Goal: Check status: Check status

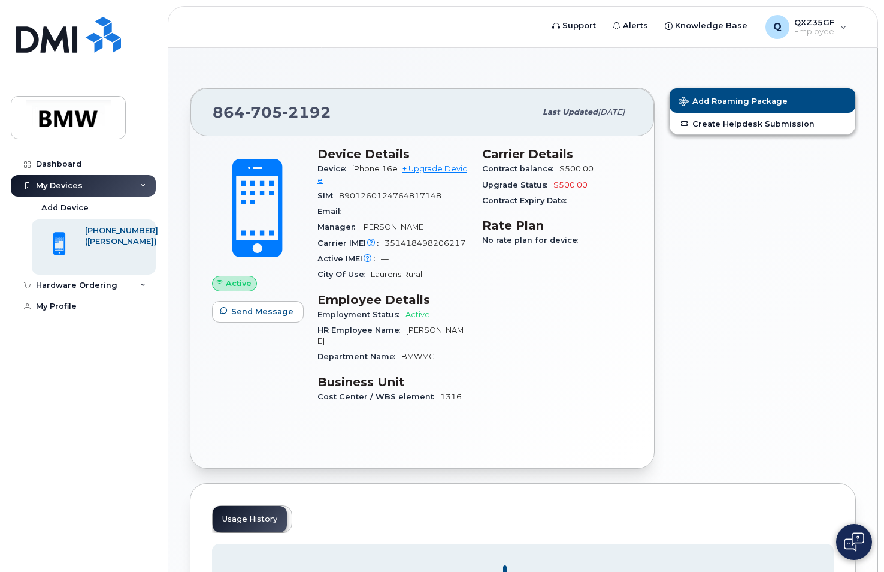
click at [143, 190] on div "My Devices" at bounding box center [83, 186] width 145 height 22
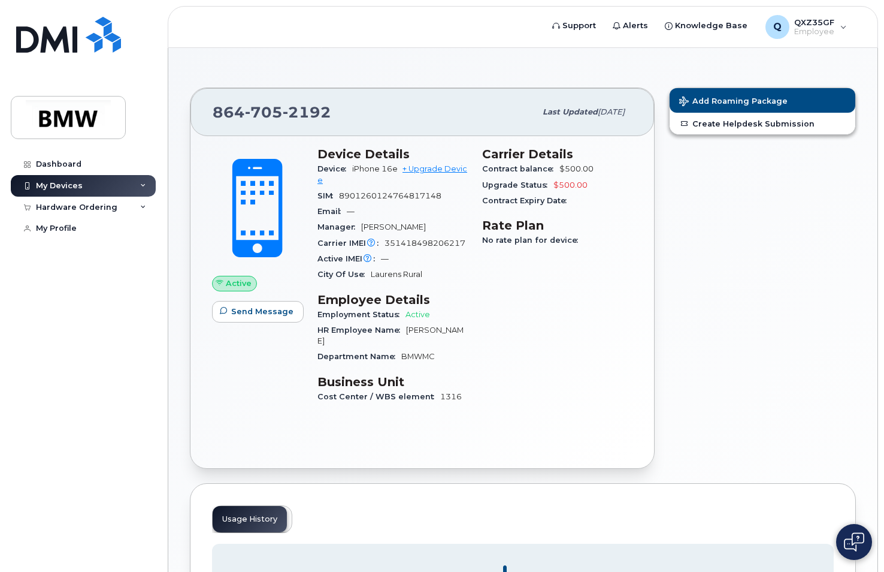
click at [143, 190] on div "My Devices" at bounding box center [83, 186] width 145 height 22
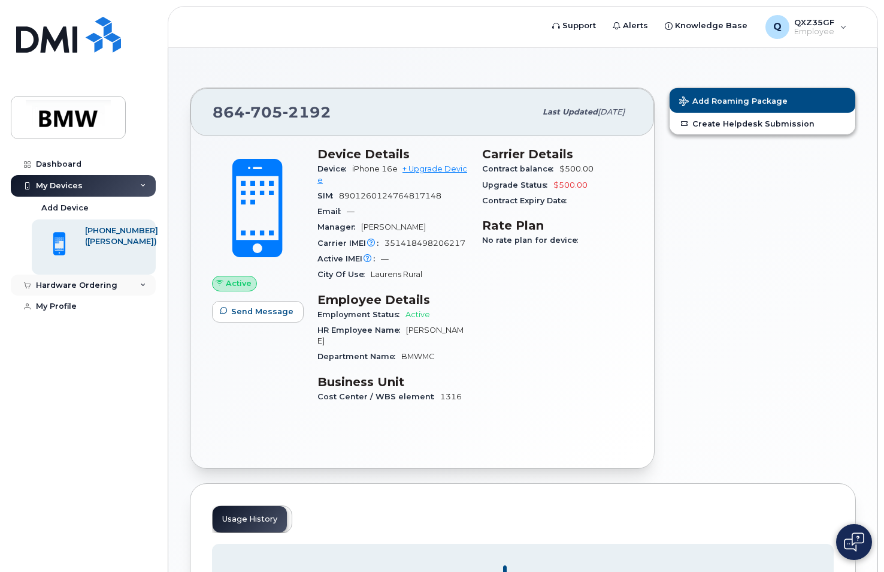
click at [145, 288] on icon at bounding box center [143, 285] width 6 height 6
click at [59, 306] on div "My Orders" at bounding box center [62, 306] width 43 height 11
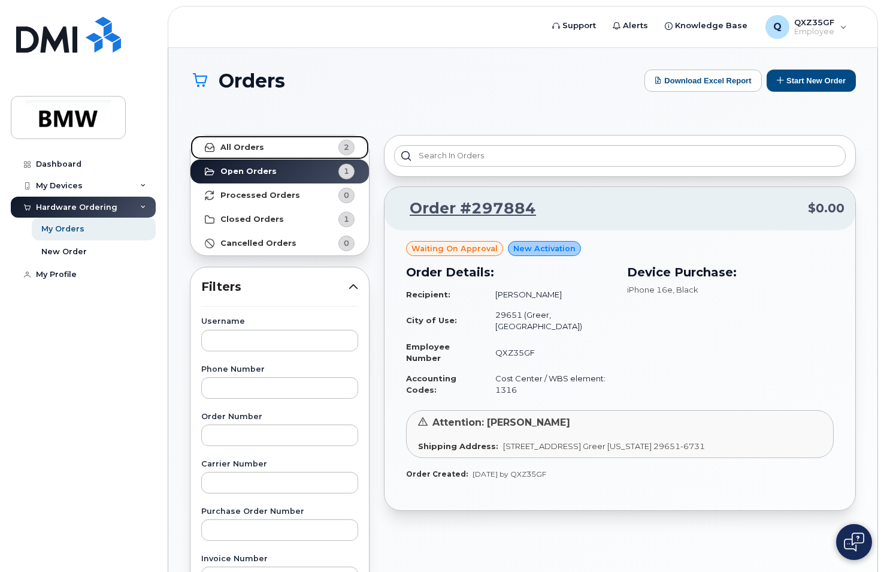
click at [298, 150] on link "All Orders 2" at bounding box center [280, 147] width 179 height 24
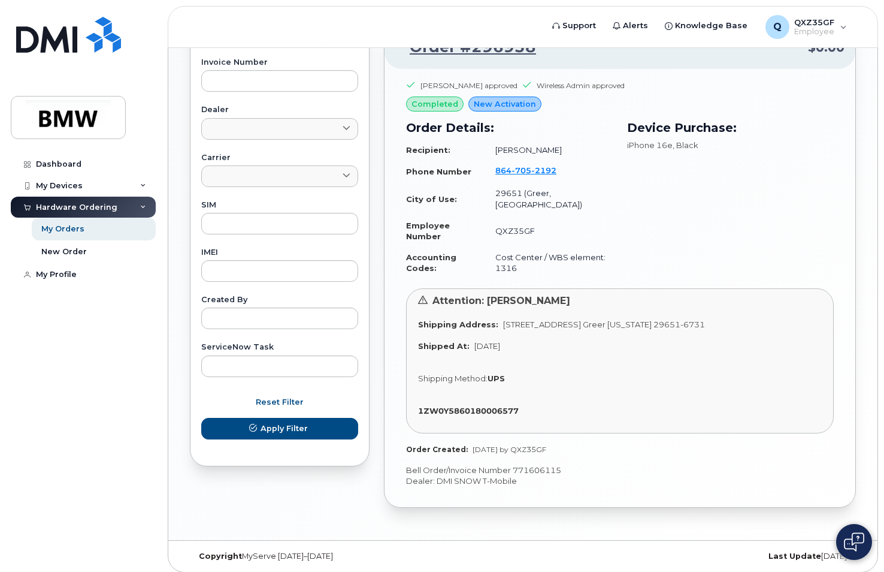
scroll to position [503, 0]
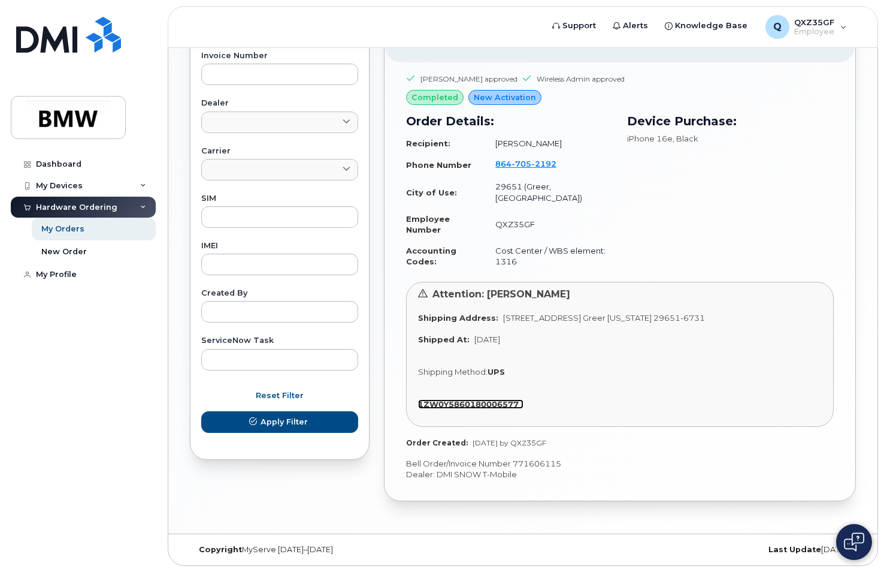
click at [475, 402] on strong "1ZW0Y5860180006577" at bounding box center [468, 404] width 101 height 10
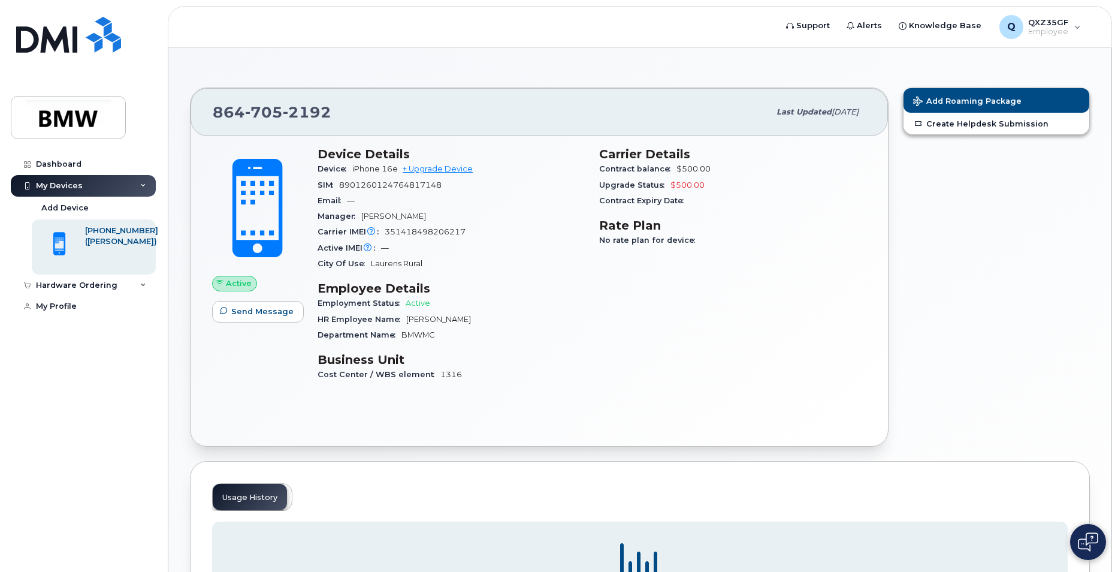
click at [141, 191] on div "My Devices" at bounding box center [83, 186] width 145 height 22
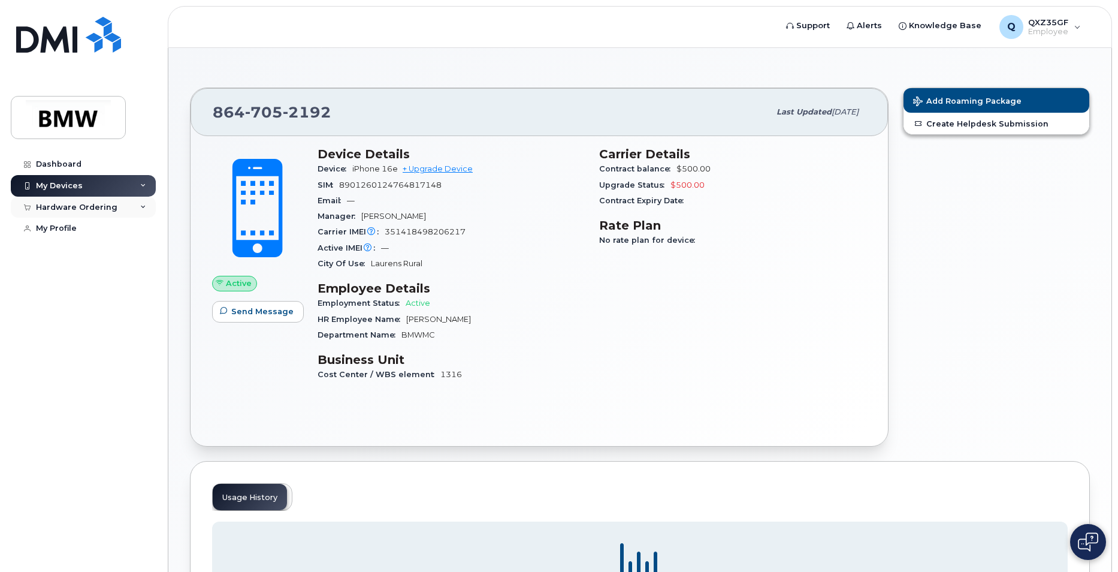
click at [105, 211] on div "Hardware Ordering" at bounding box center [76, 208] width 81 height 10
click at [71, 228] on div "My Orders" at bounding box center [62, 229] width 43 height 11
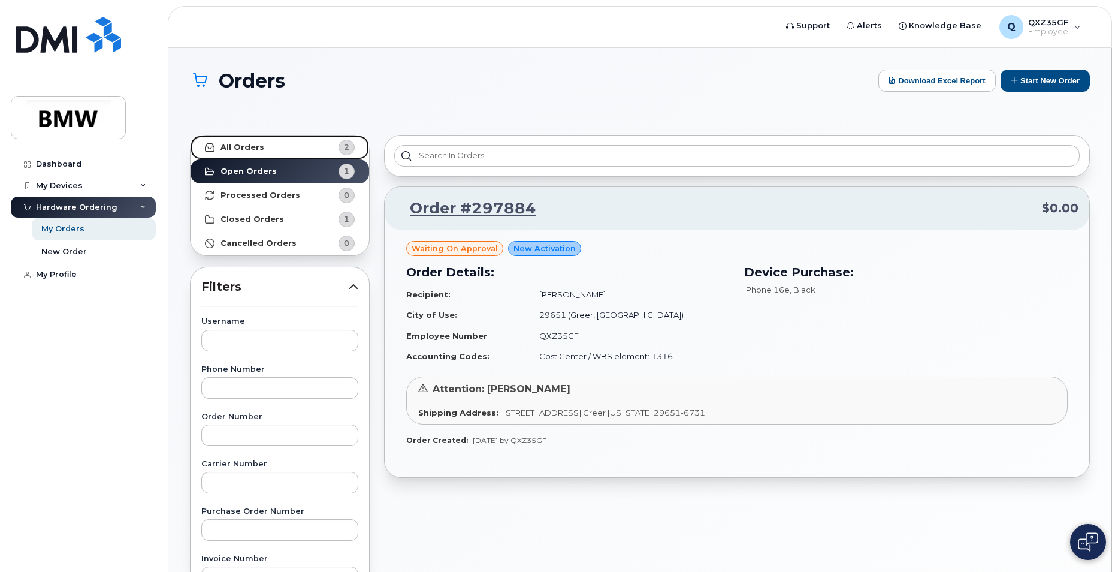
click at [351, 153] on div "2" at bounding box center [347, 148] width 16 height 16
